Goal: Task Accomplishment & Management: Manage account settings

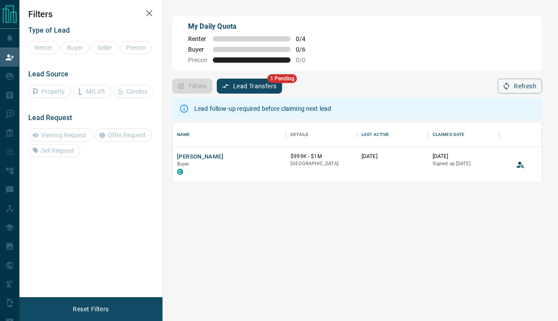
scroll to position [60, 369]
click at [285, 80] on span "1 Pending" at bounding box center [282, 78] width 30 height 9
click at [269, 86] on button "Lead Transfers" at bounding box center [250, 86] width 66 height 15
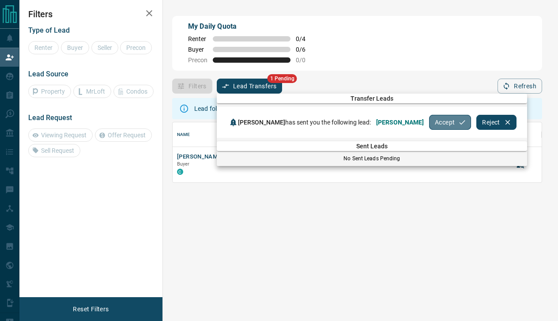
click at [429, 120] on button "Accept" at bounding box center [450, 122] width 42 height 15
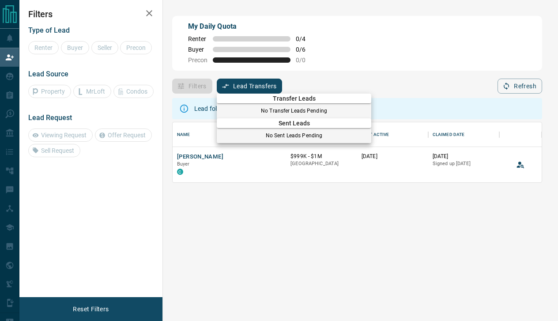
click at [272, 88] on div at bounding box center [279, 160] width 558 height 321
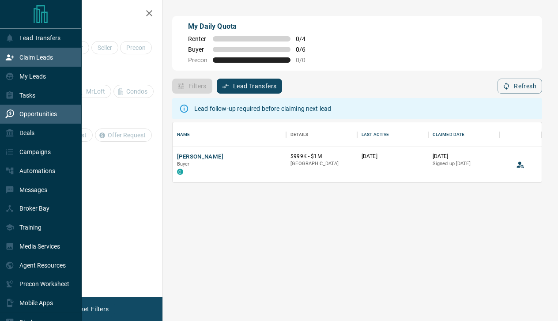
click at [25, 118] on div "Opportunities" at bounding box center [31, 114] width 52 height 15
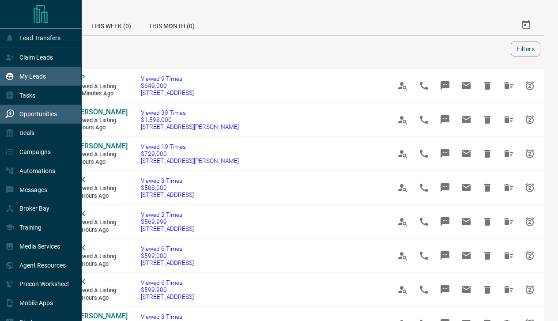
click at [43, 79] on p "My Leads" at bounding box center [32, 76] width 26 height 7
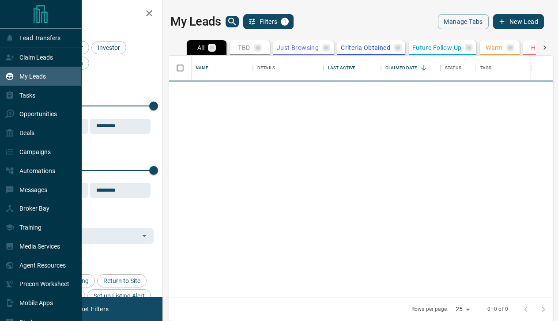
scroll to position [242, 384]
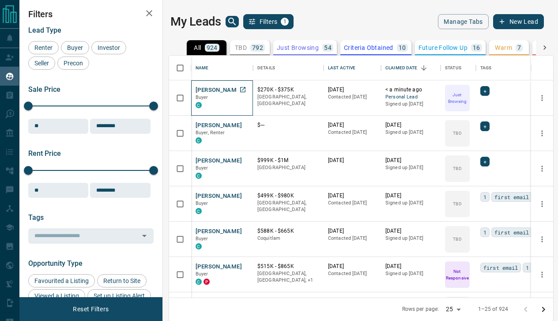
click at [220, 96] on p "Buyer" at bounding box center [221, 97] width 53 height 7
click at [220, 90] on button "[PERSON_NAME]" at bounding box center [218, 90] width 46 height 8
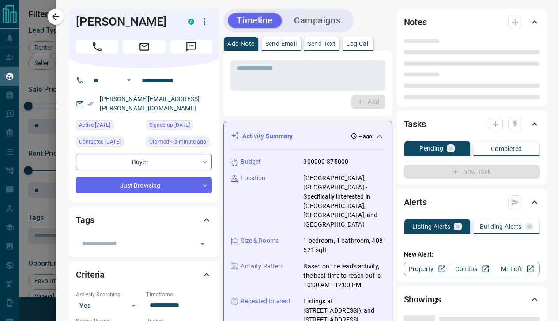
type input "**"
type input "**********"
type input "*"
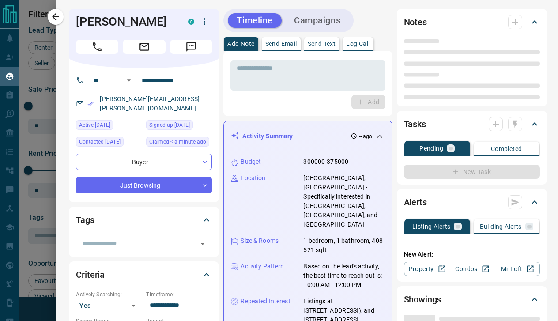
type input "**********"
type input "*********"
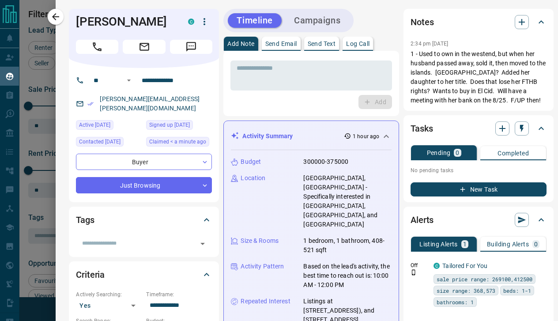
scroll to position [0, 0]
click at [205, 176] on body "Lead Transfers Claim Leads My Leads Tasks Opportunities Deals Campaigns Automat…" at bounding box center [279, 160] width 558 height 320
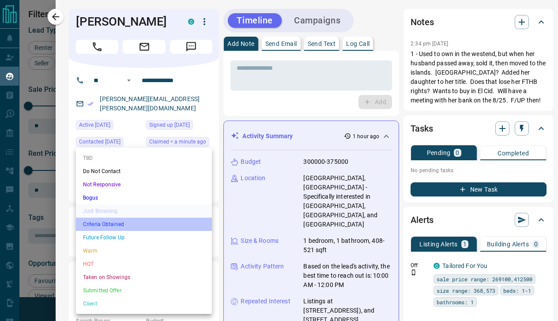
click at [137, 224] on li "Criteria Obtained" at bounding box center [144, 224] width 136 height 13
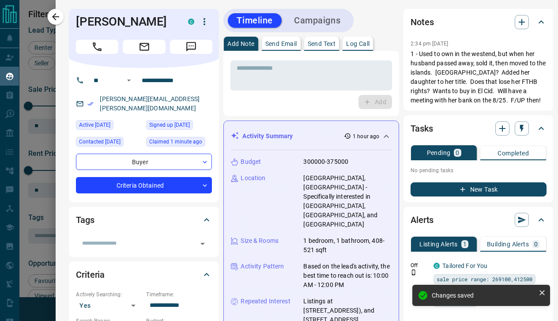
type input "*"
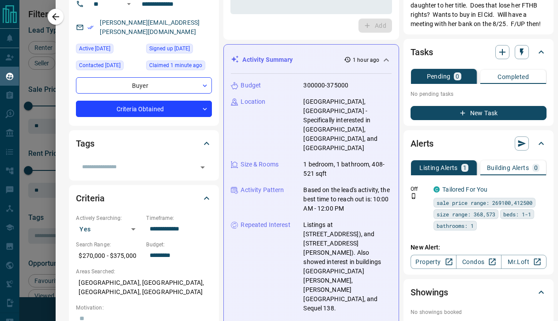
scroll to position [78, 0]
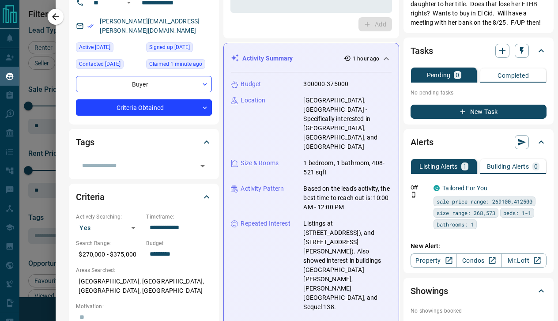
click at [511, 167] on p "Building Alerts" at bounding box center [508, 166] width 42 height 6
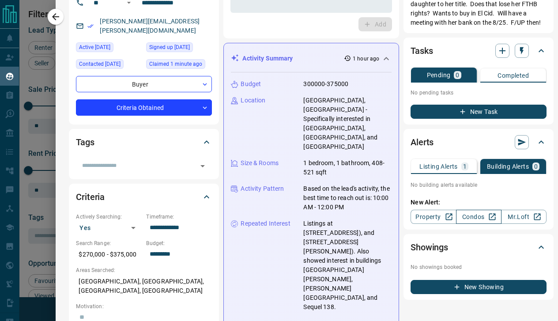
click at [462, 218] on link "Condos" at bounding box center [478, 217] width 45 height 14
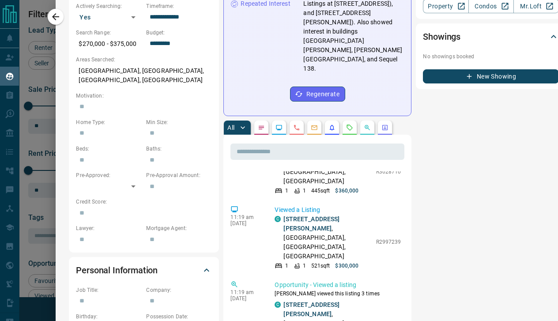
scroll to position [1429, 0]
click at [320, 231] on link "[STREET_ADDRESS][PERSON_NAME]" at bounding box center [311, 222] width 56 height 16
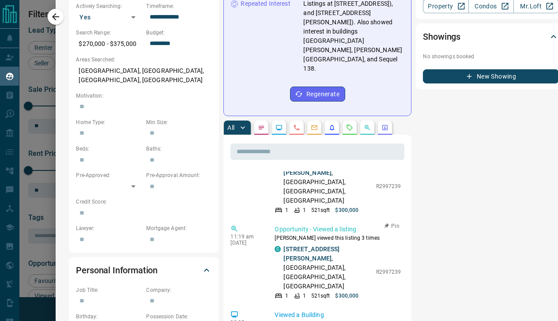
scroll to position [1482, 0]
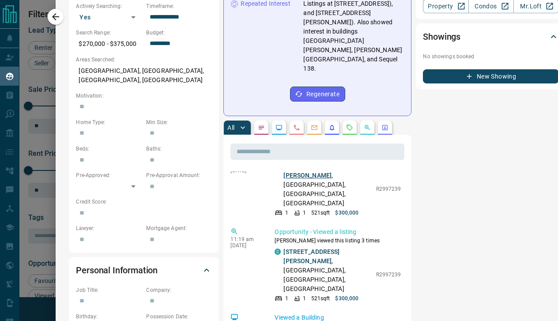
click at [325, 179] on link "[STREET_ADDRESS][PERSON_NAME]" at bounding box center [311, 170] width 56 height 16
